Goal: Information Seeking & Learning: Check status

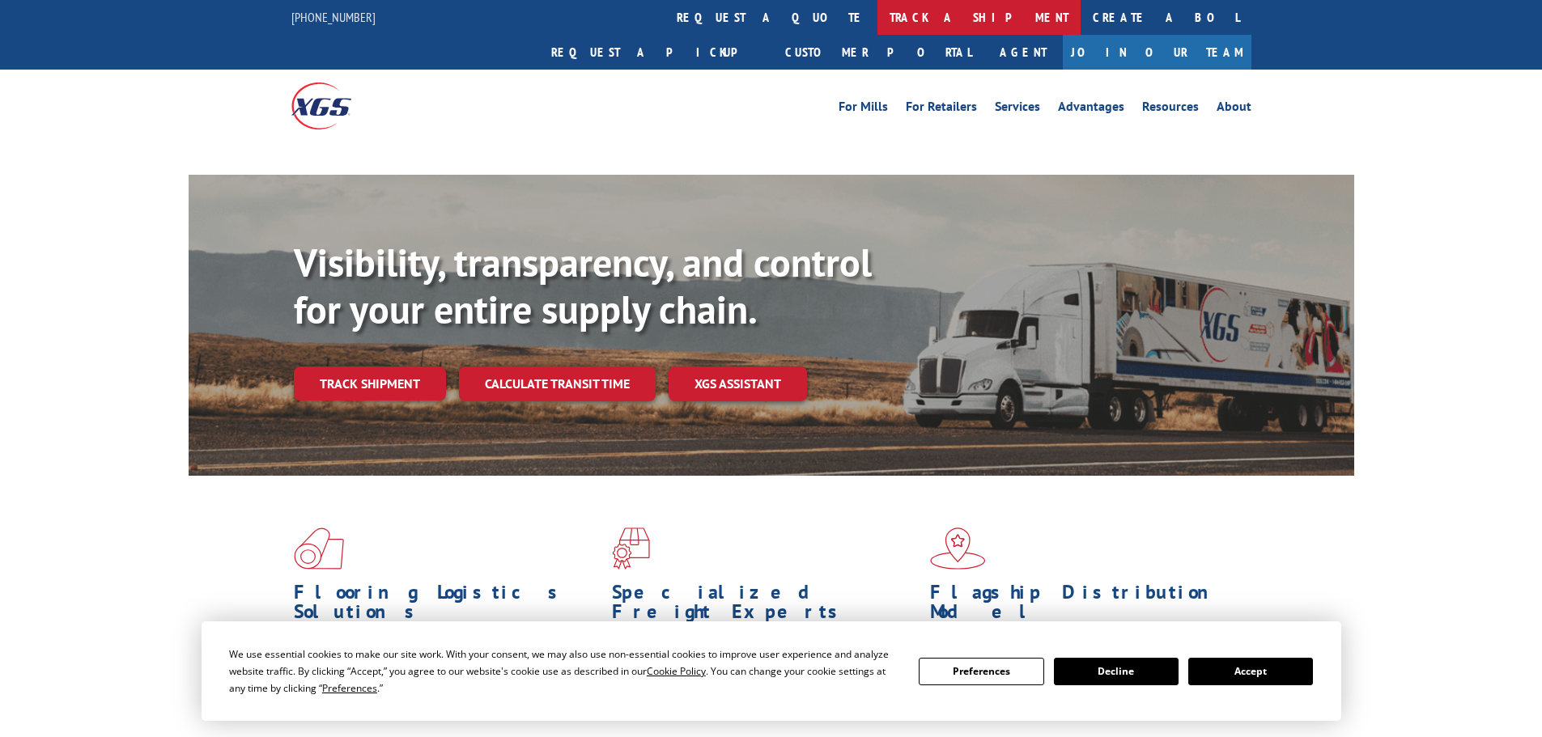
drag, startPoint x: 740, startPoint y: 8, endPoint x: 729, endPoint y: 15, distance: 13.1
click at [877, 9] on link "track a shipment" at bounding box center [978, 17] width 203 height 35
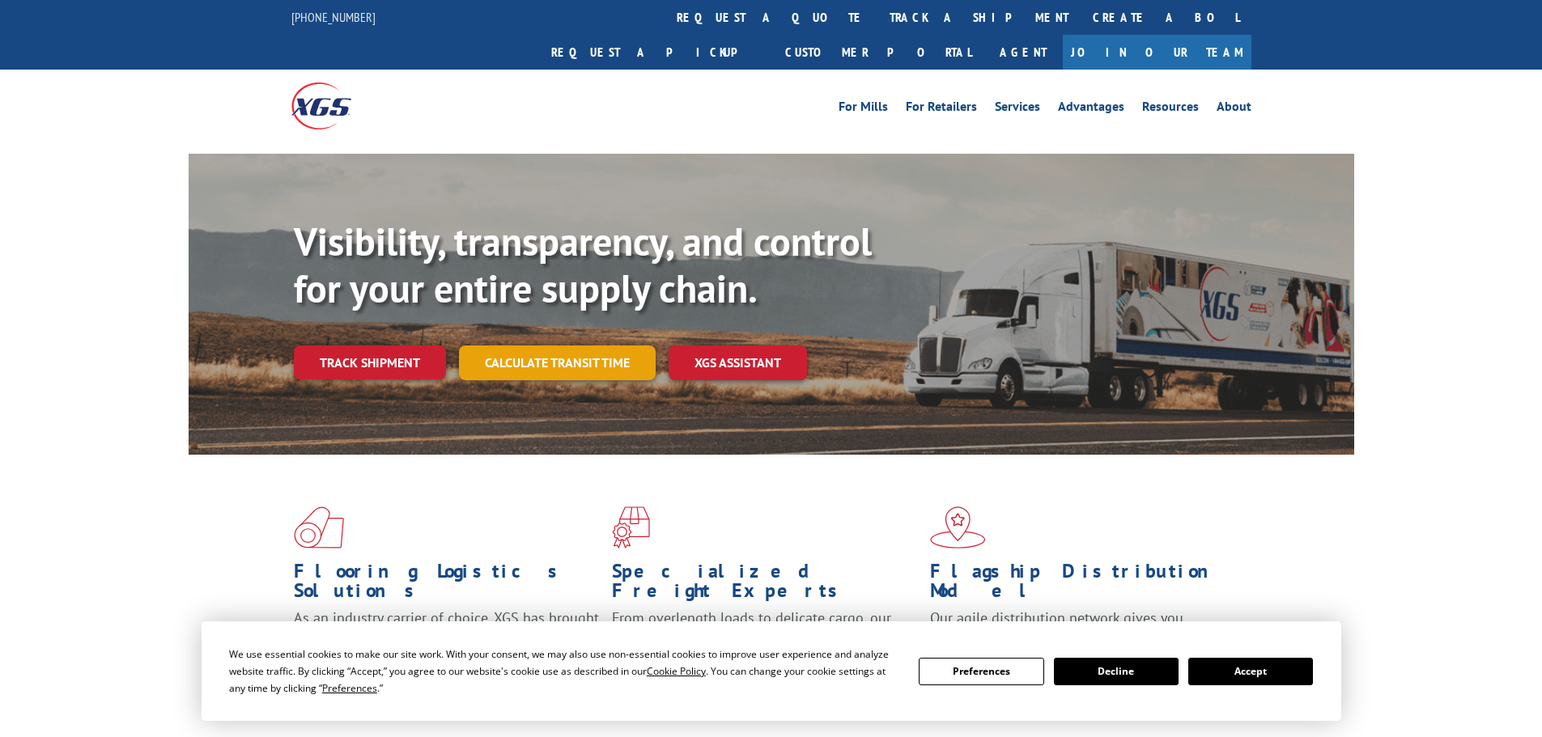
click at [588, 346] on link "Calculate transit time" at bounding box center [557, 363] width 197 height 35
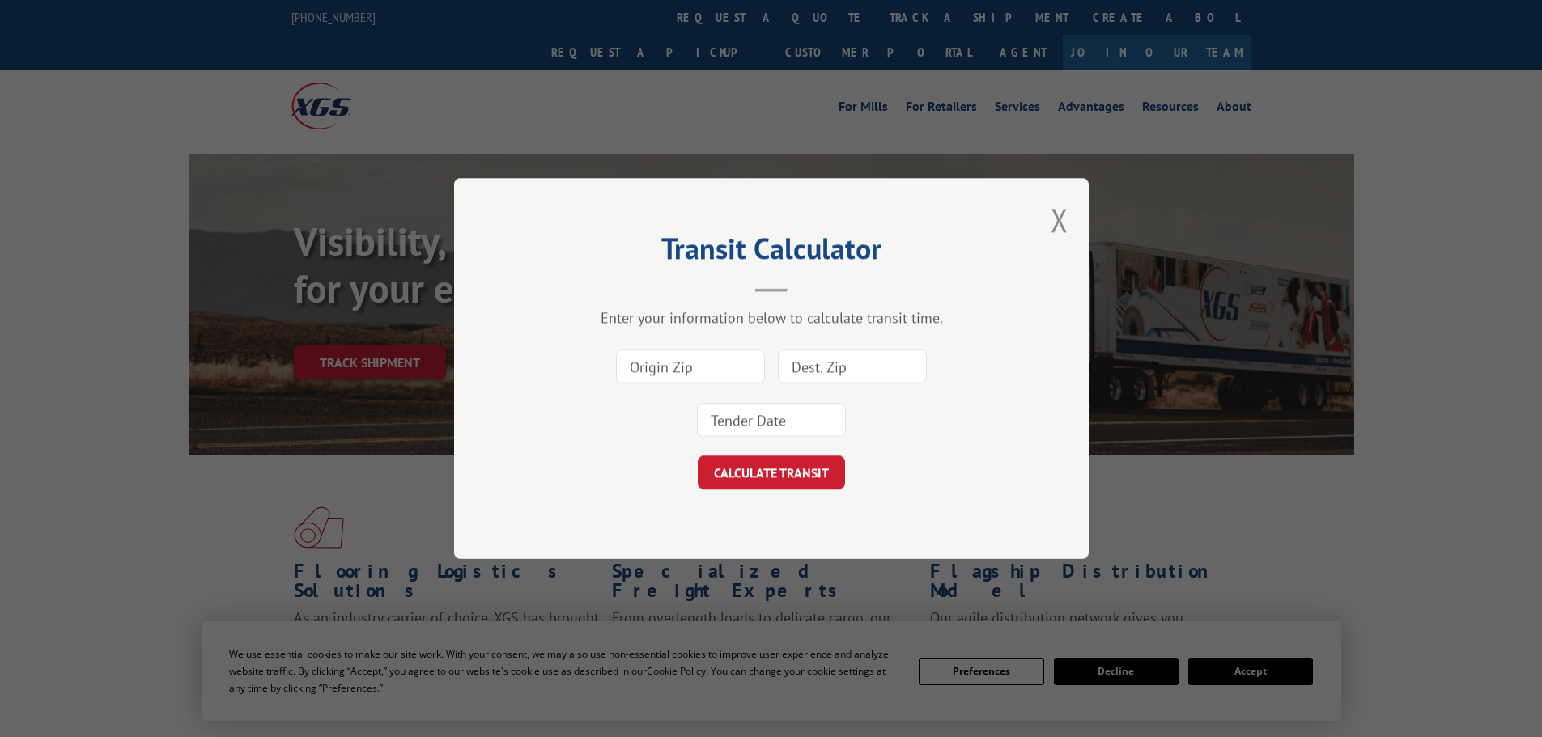
click at [710, 369] on input at bounding box center [690, 367] width 149 height 34
click at [755, 362] on input at bounding box center [690, 367] width 149 height 34
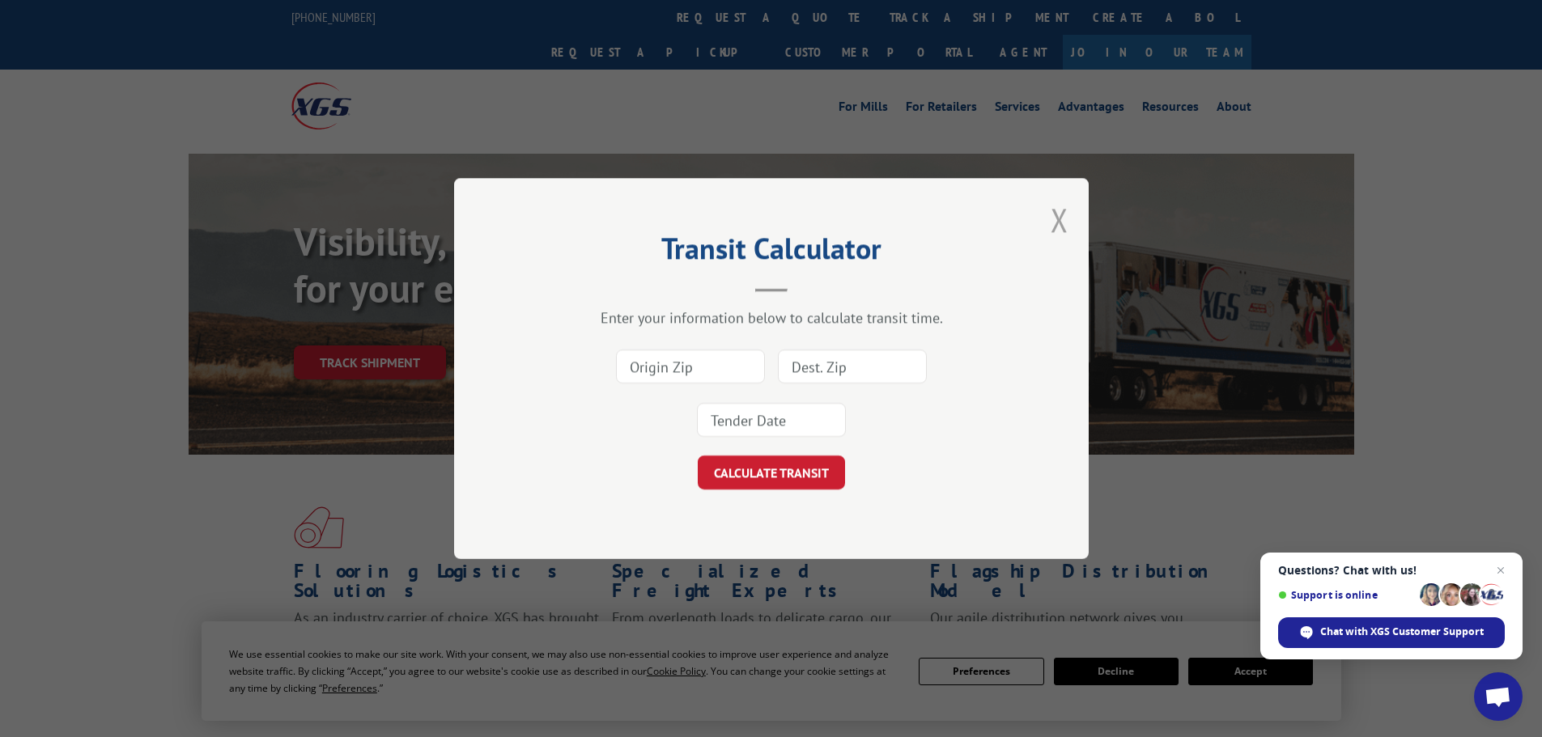
click at [1058, 219] on button "Close modal" at bounding box center [1060, 219] width 18 height 43
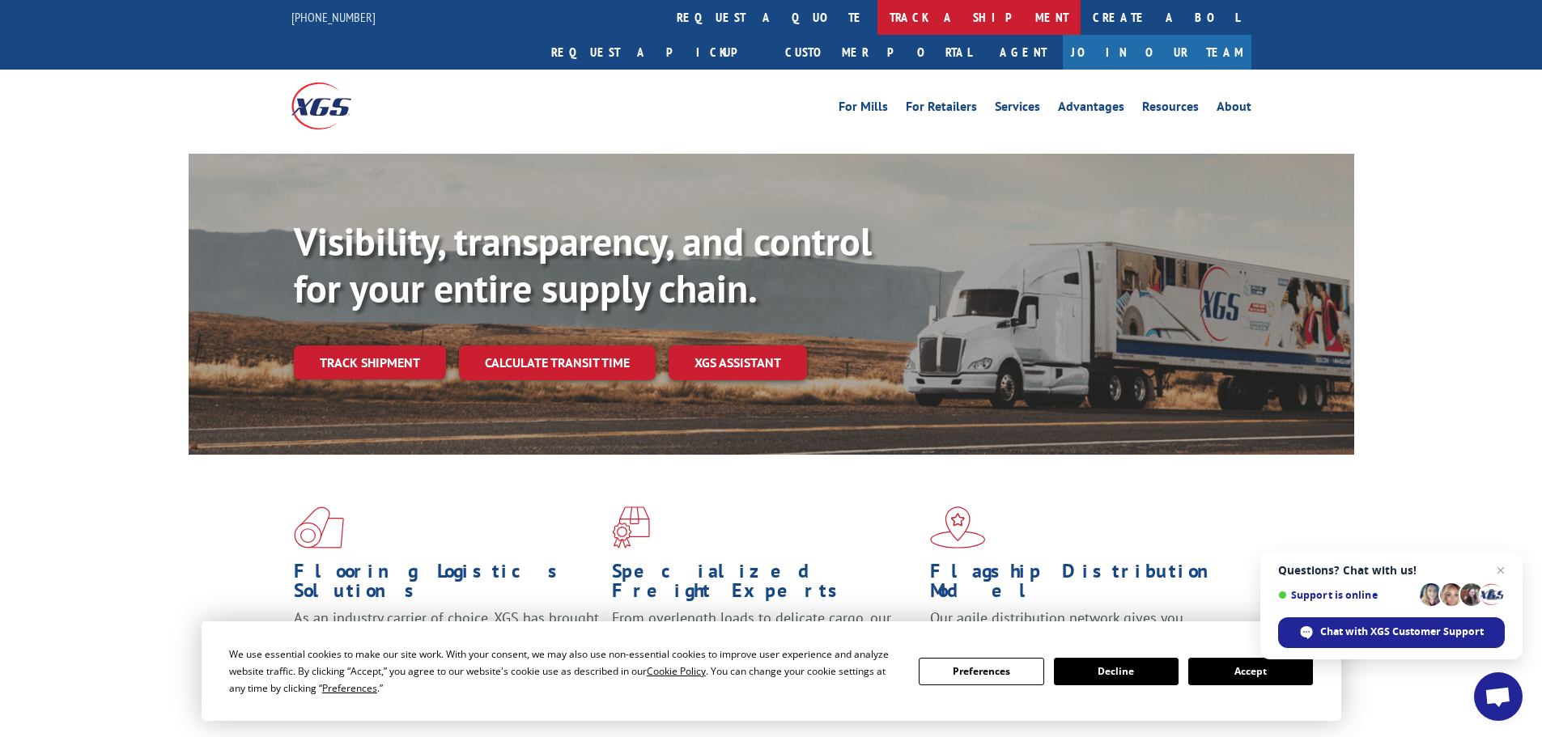
click at [877, 12] on link "track a shipment" at bounding box center [978, 17] width 203 height 35
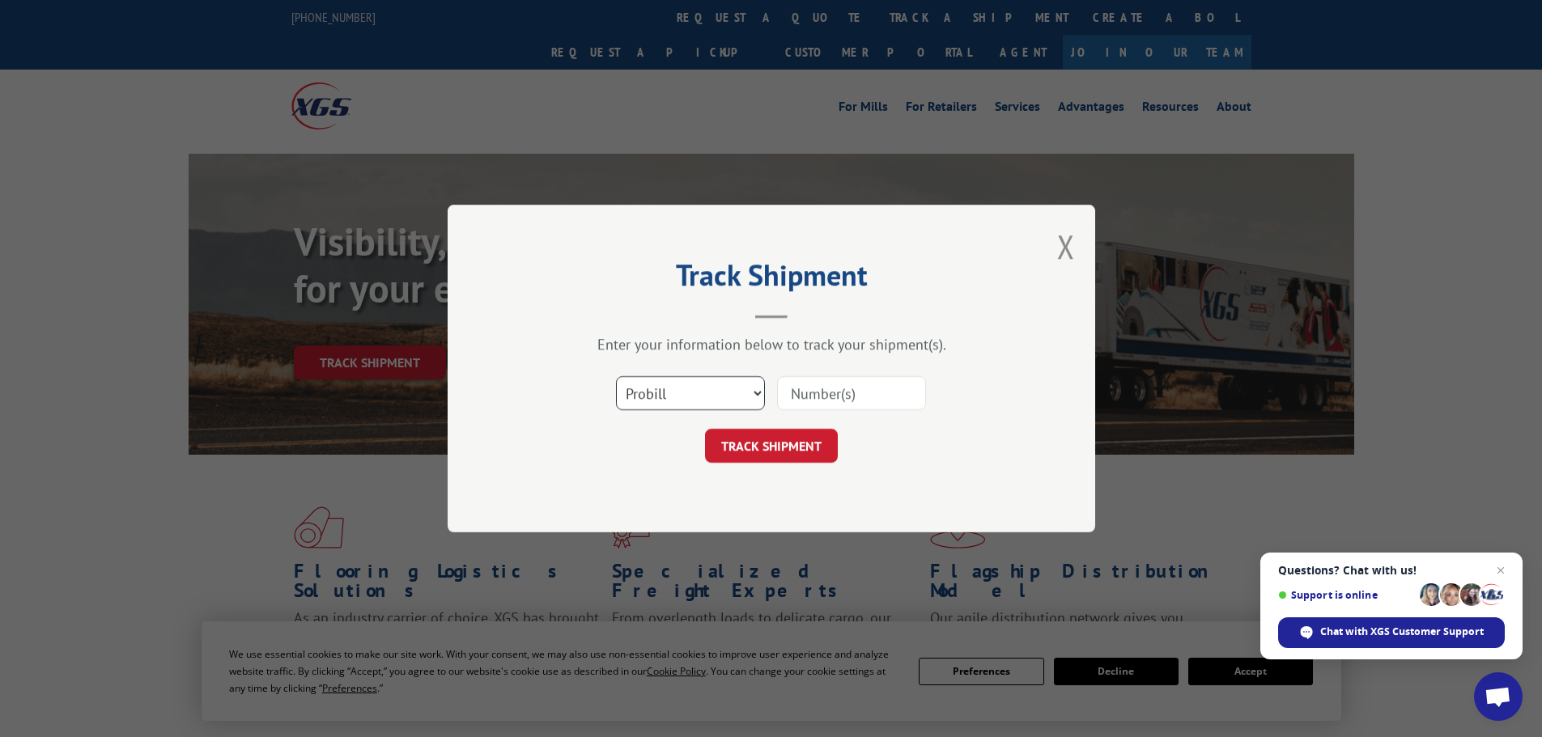
click at [757, 393] on select "Select category... Probill BOL PO" at bounding box center [690, 393] width 149 height 34
select select "bol"
click at [616, 376] on select "Select category... Probill BOL PO" at bounding box center [690, 393] width 149 height 34
click at [840, 397] on input at bounding box center [851, 393] width 149 height 34
type input "7086567"
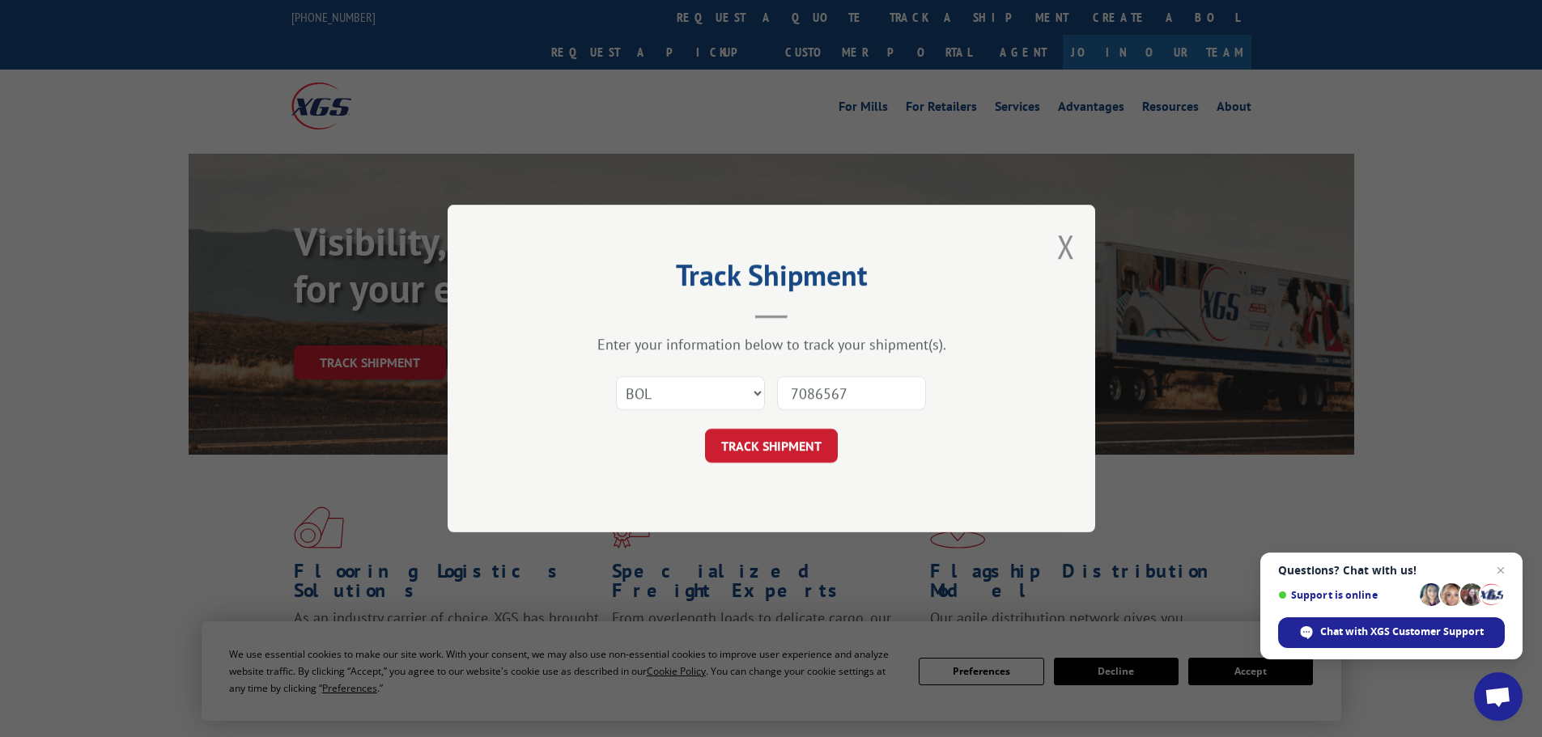
click at [705, 429] on button "TRACK SHIPMENT" at bounding box center [771, 446] width 133 height 34
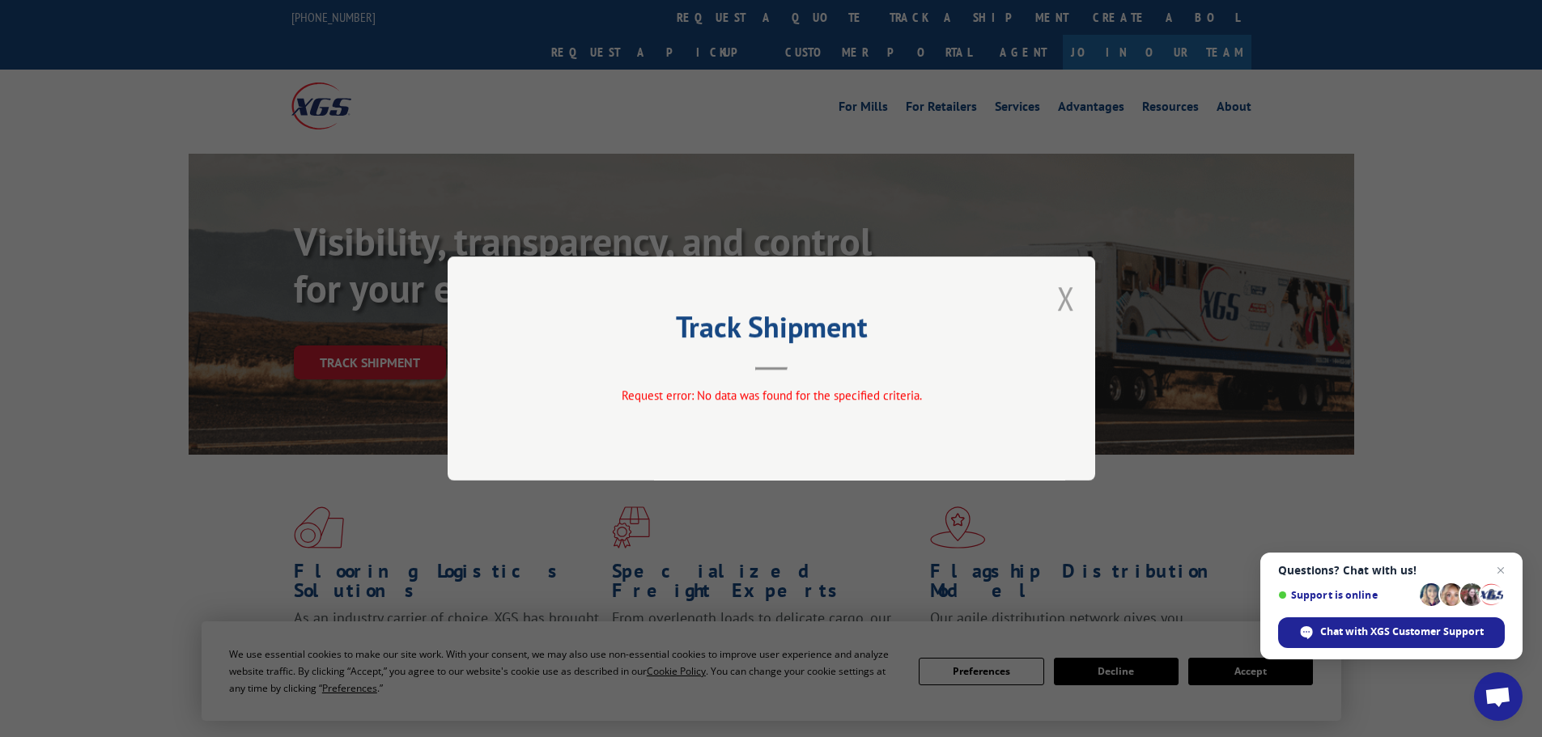
click at [1058, 304] on button "Close modal" at bounding box center [1066, 298] width 18 height 43
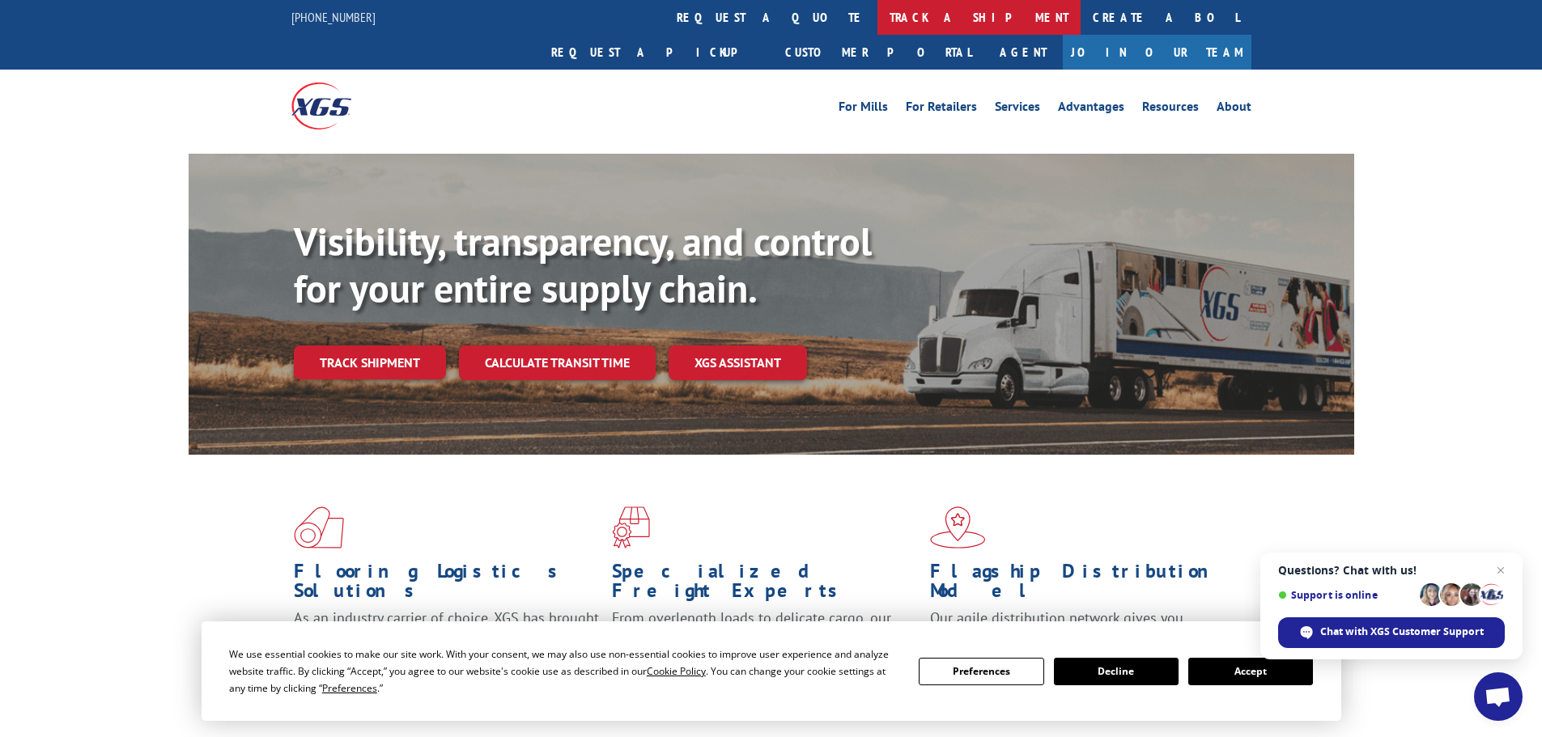
click at [877, 12] on link "track a shipment" at bounding box center [978, 17] width 203 height 35
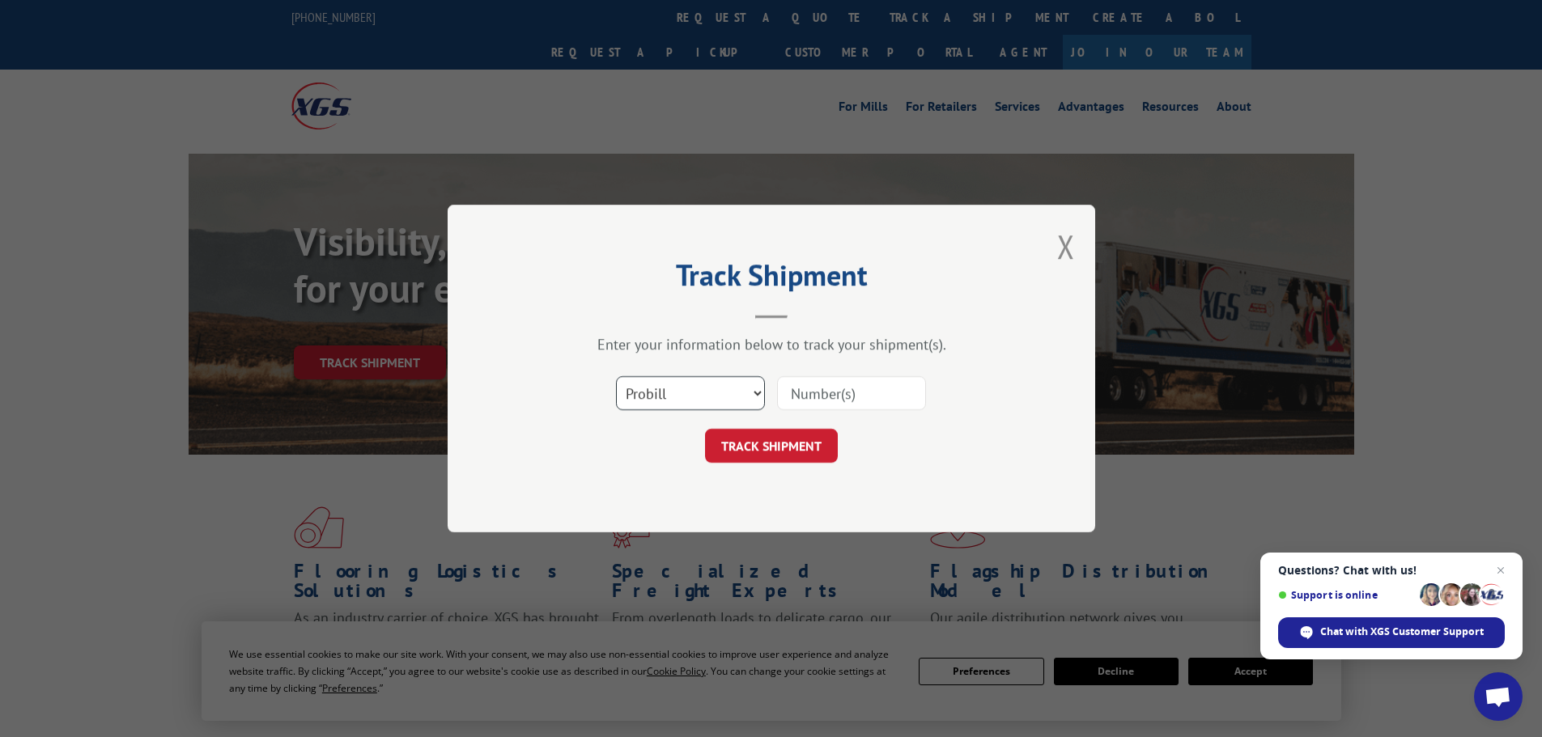
click at [757, 395] on select "Select category... Probill BOL PO" at bounding box center [690, 393] width 149 height 34
select select "bol"
click at [616, 376] on select "Select category... Probill BOL PO" at bounding box center [690, 393] width 149 height 34
click at [819, 392] on input at bounding box center [851, 393] width 149 height 34
type input "7086566"
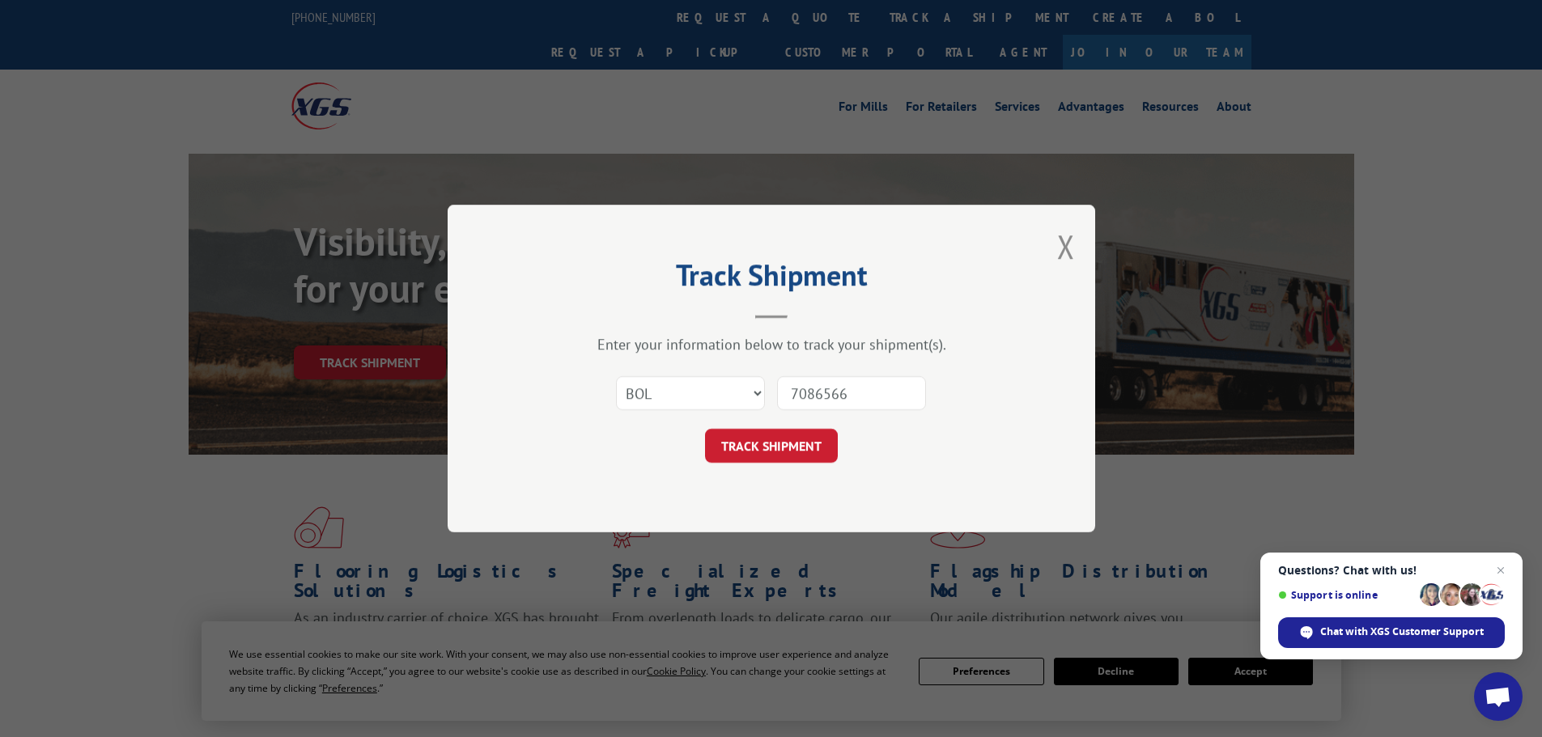
click button "TRACK SHIPMENT" at bounding box center [771, 446] width 133 height 34
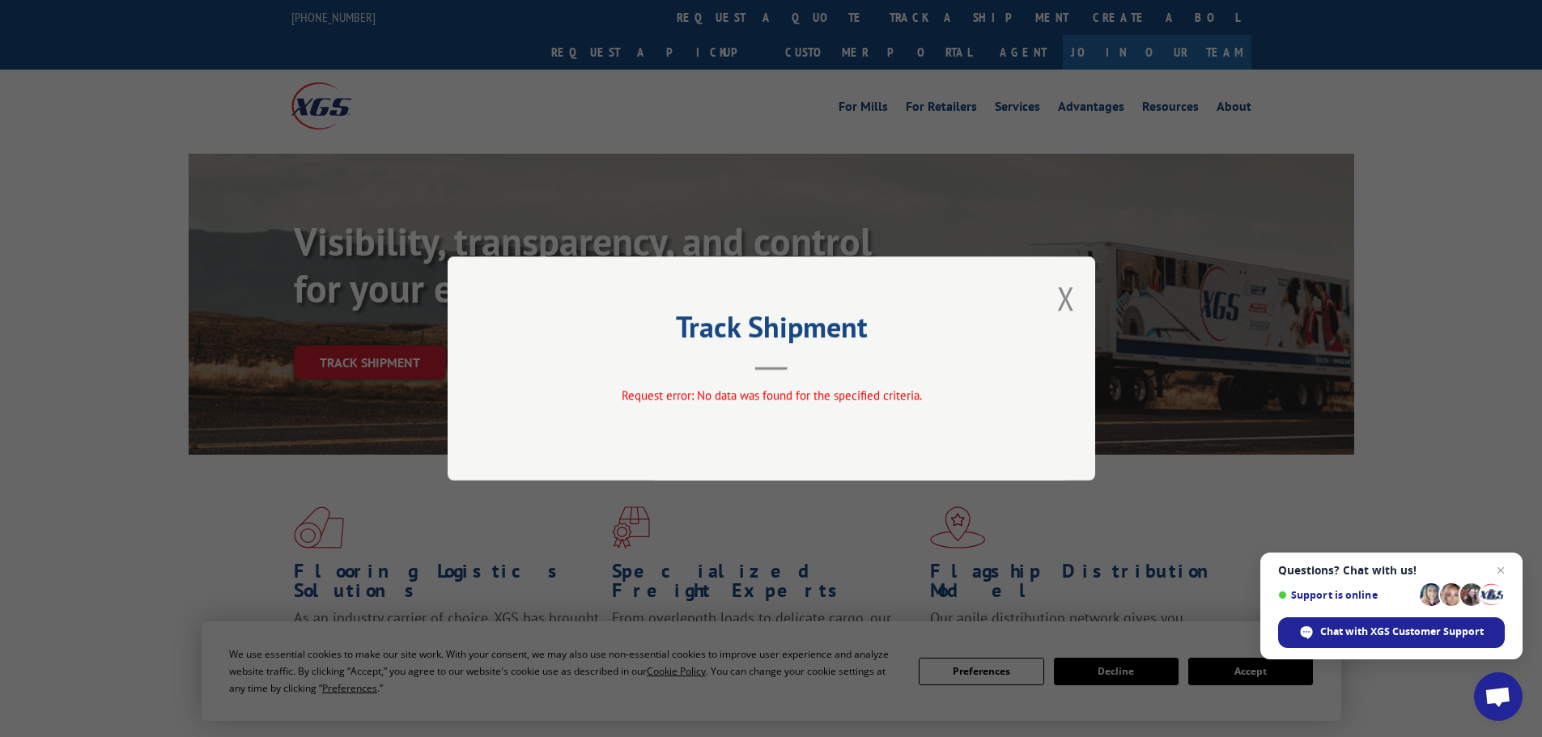
click at [1066, 288] on button "Close modal" at bounding box center [1066, 298] width 18 height 43
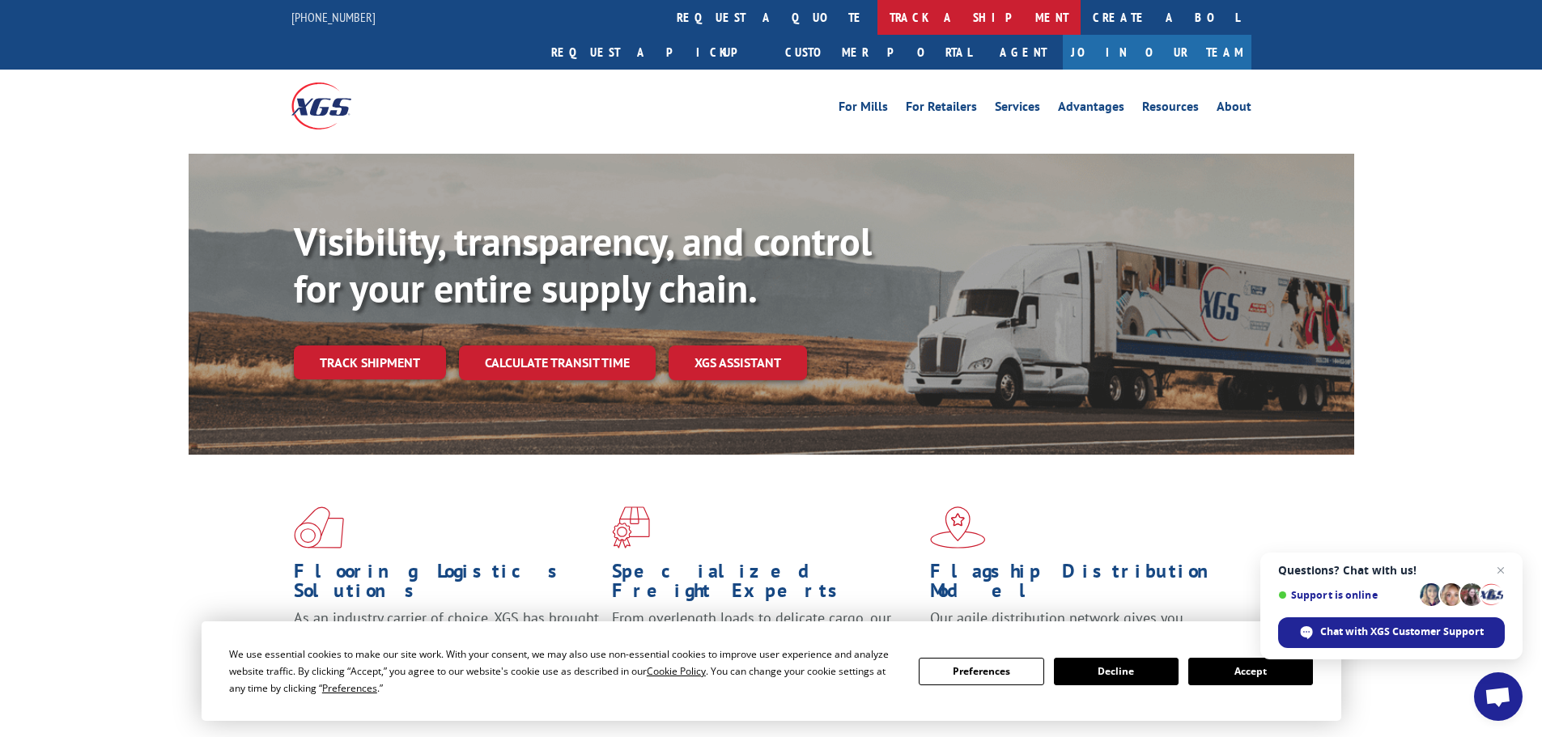
click at [877, 8] on link "track a shipment" at bounding box center [978, 17] width 203 height 35
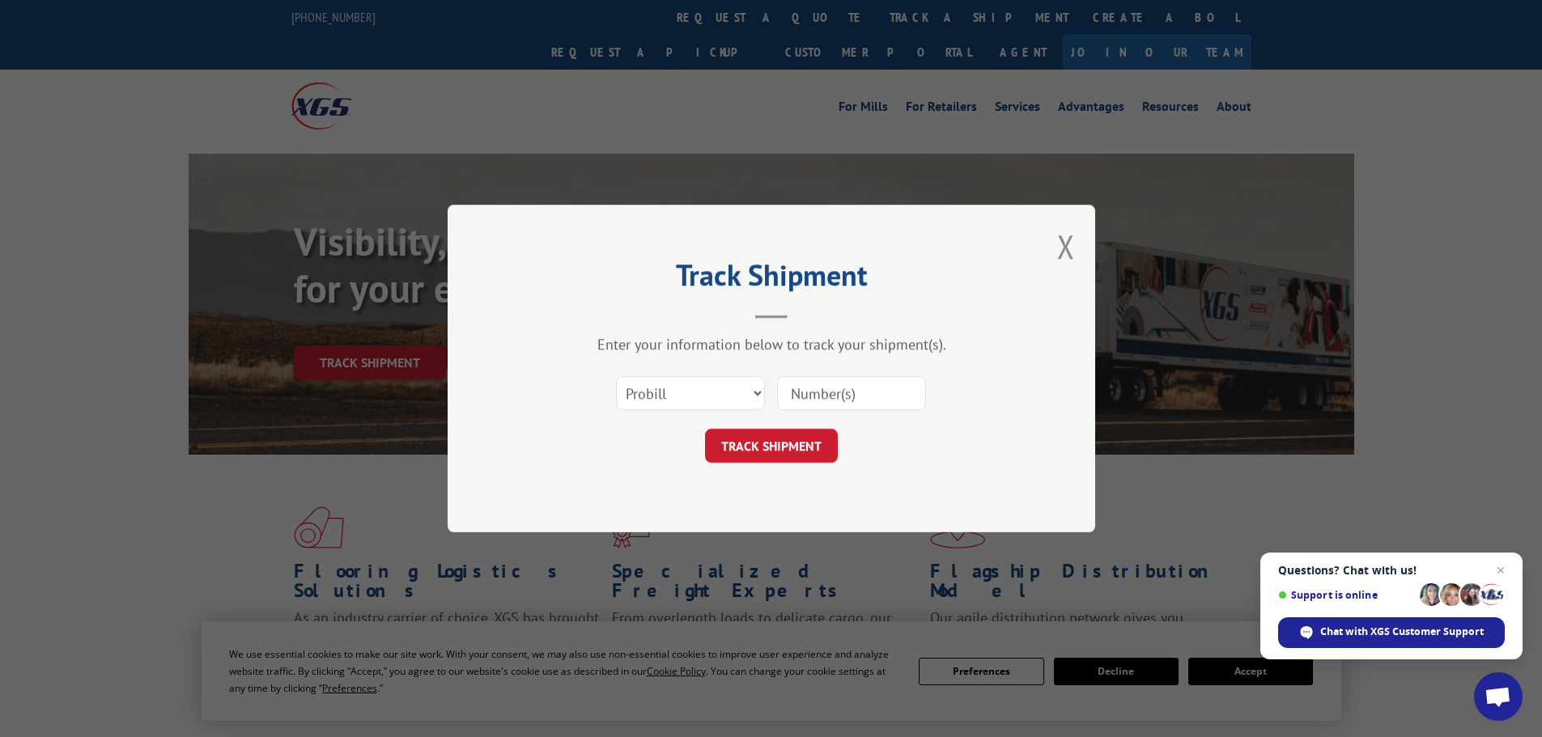
click at [806, 397] on input at bounding box center [851, 393] width 149 height 34
type input "7086566"
click button "TRACK SHIPMENT" at bounding box center [771, 446] width 133 height 34
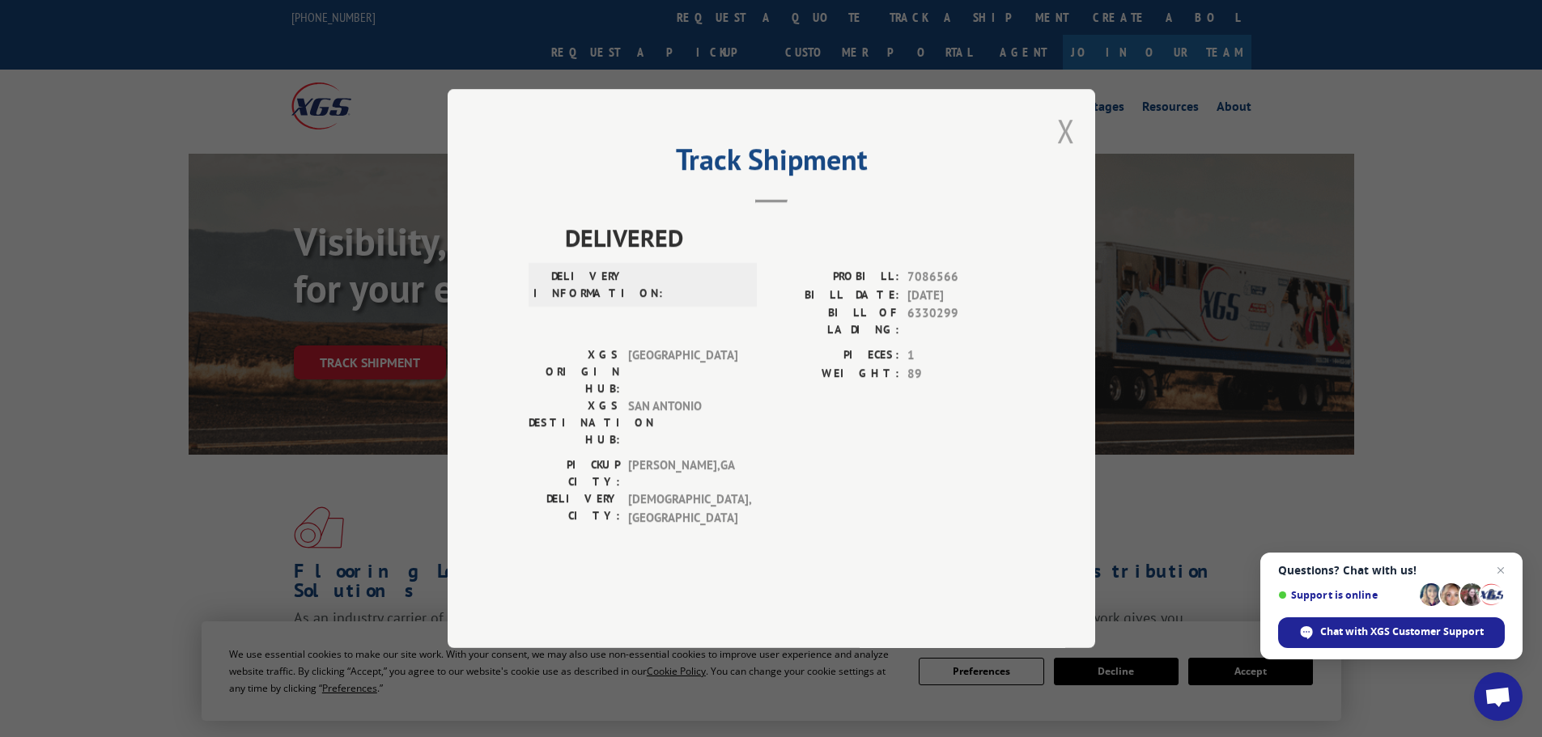
click at [1071, 152] on button "Close modal" at bounding box center [1066, 130] width 18 height 43
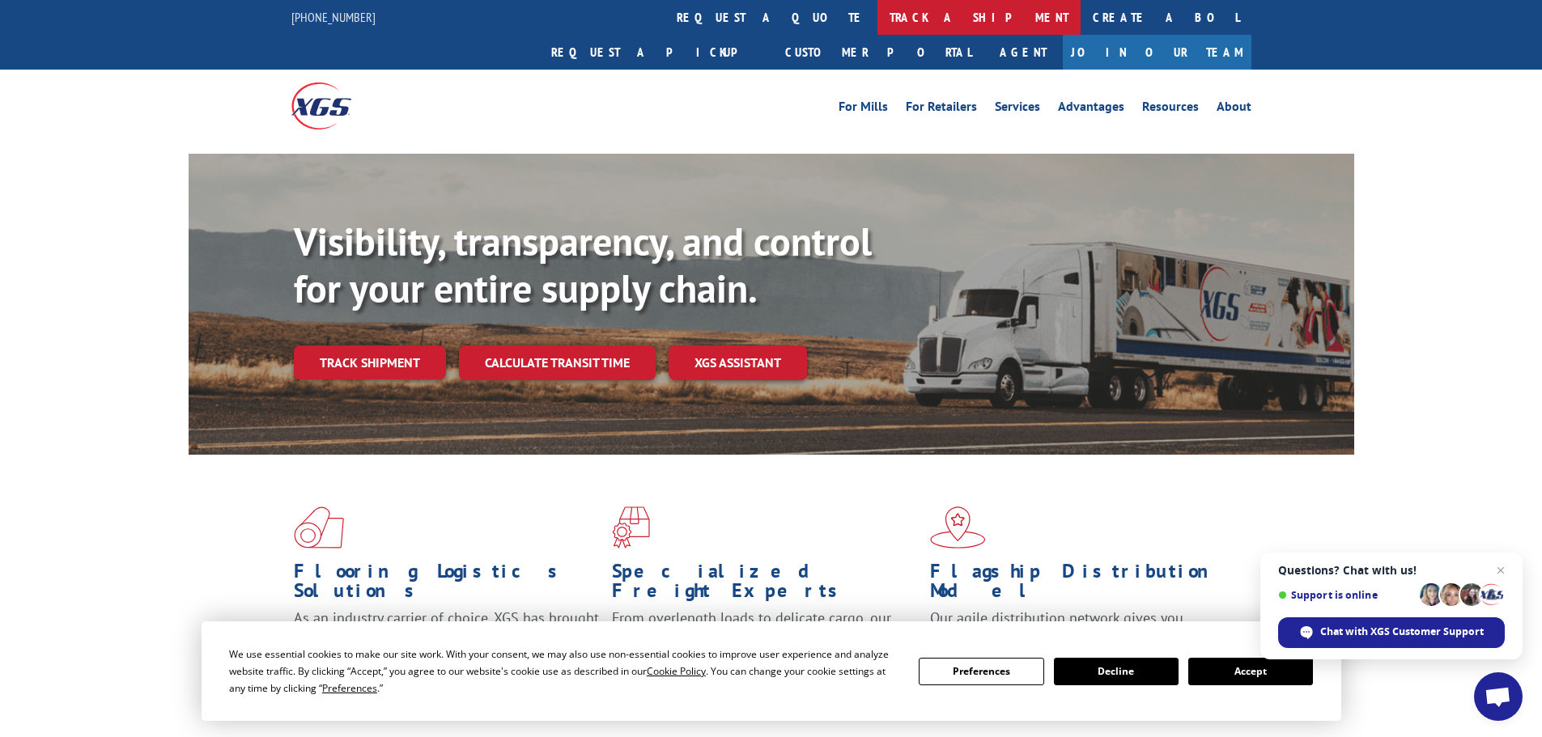
click at [877, 14] on link "track a shipment" at bounding box center [978, 17] width 203 height 35
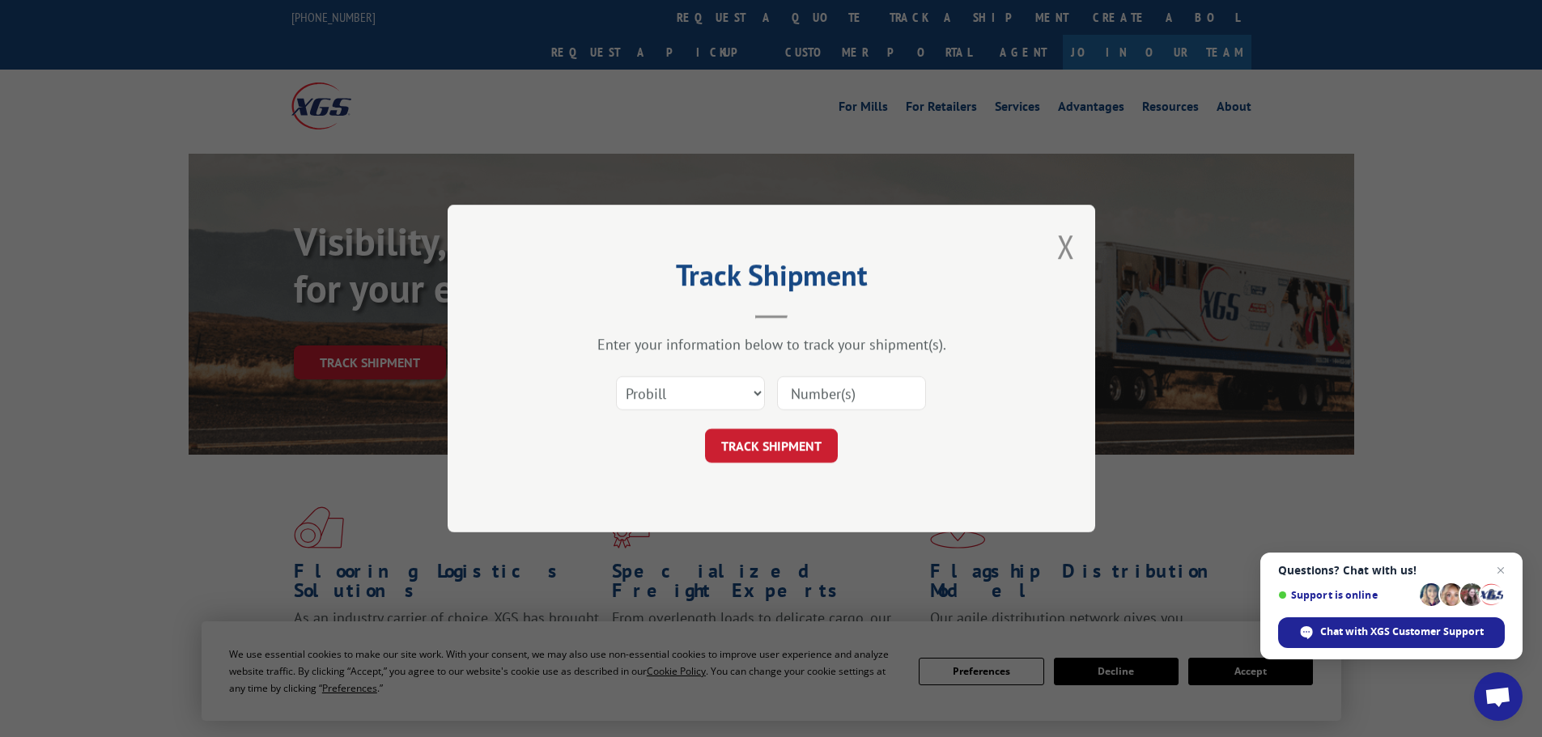
click at [839, 389] on input at bounding box center [851, 393] width 149 height 34
type input "7086567"
click button "TRACK SHIPMENT" at bounding box center [771, 446] width 133 height 34
